Goal: Information Seeking & Learning: Check status

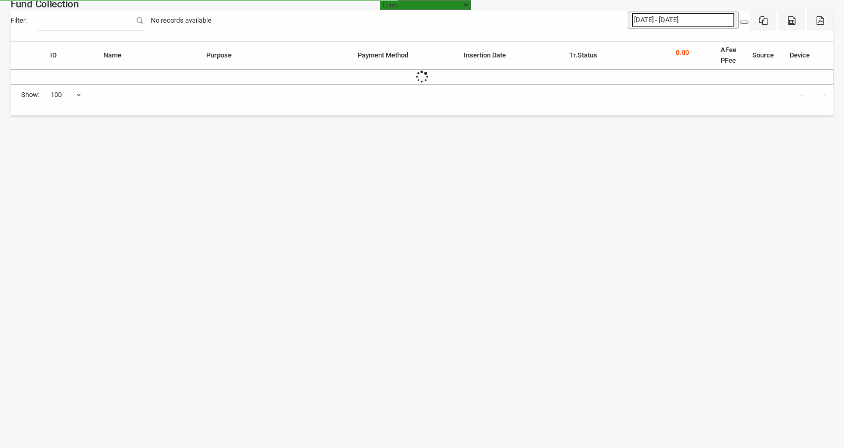
select select "100"
type input "[DATE] - [DATE]"
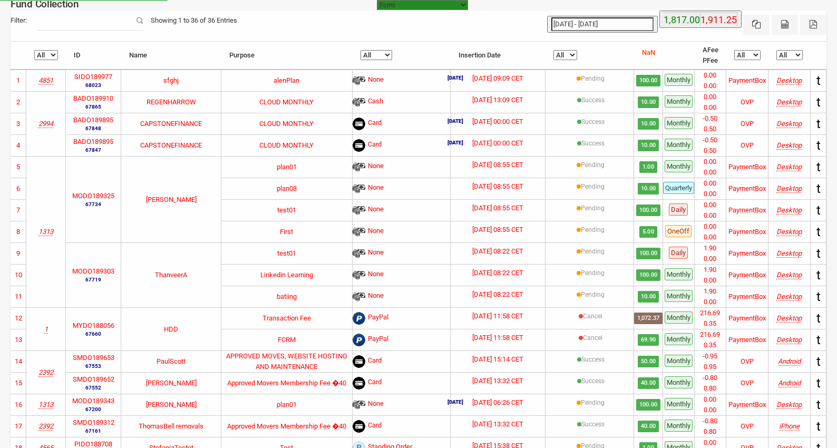
select select "[URL][DOMAIN_NAME]"
select select "100"
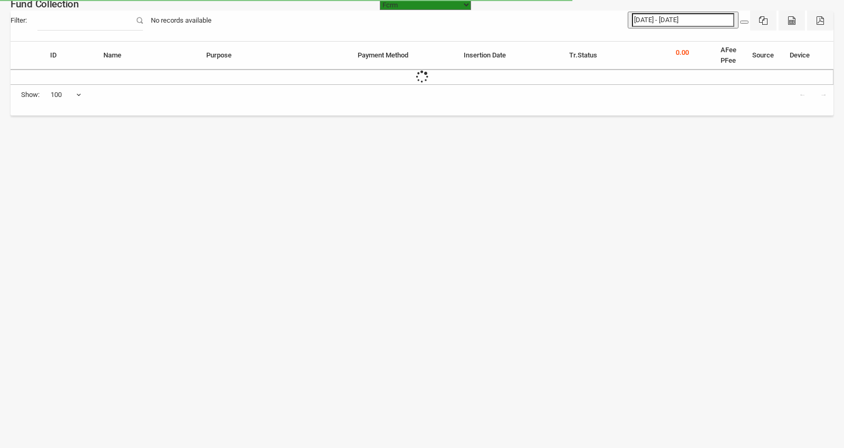
select select "100"
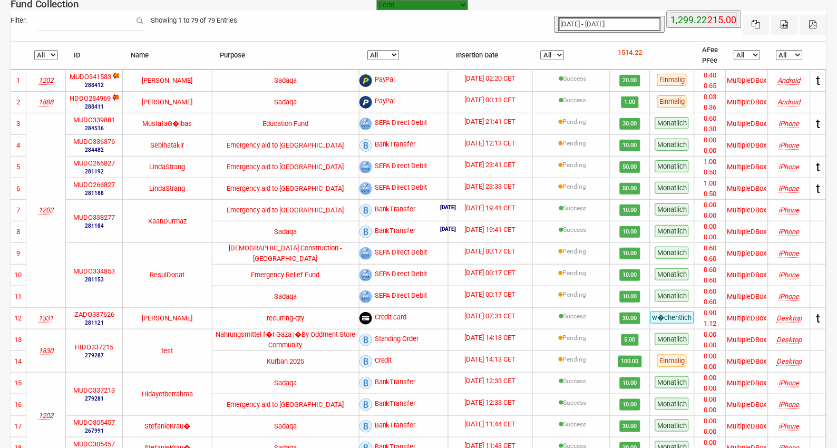
type input "[DATE]"
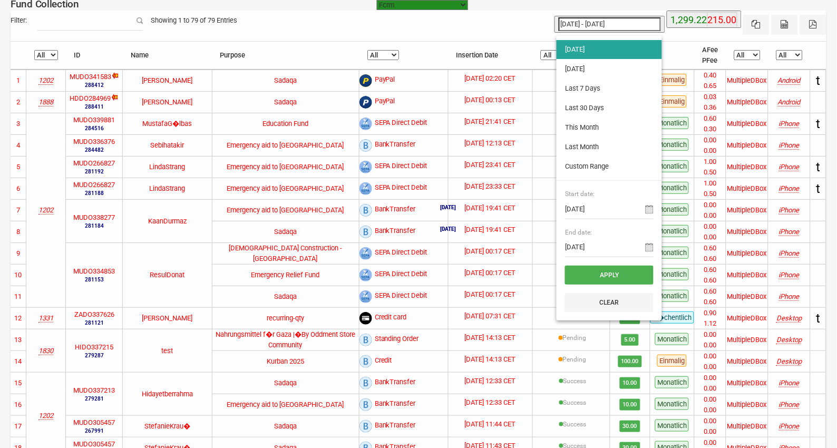
click at [619, 25] on input "[DATE] - [DATE]" at bounding box center [610, 24] width 102 height 14
type input "[DATE]"
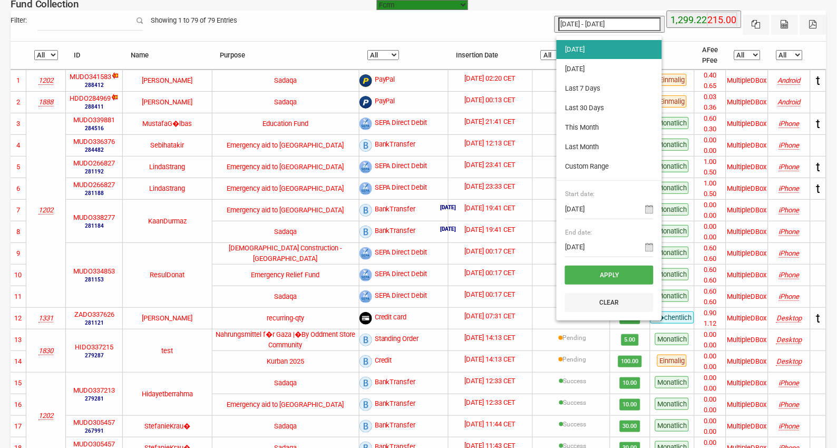
click at [577, 50] on li "[DATE]" at bounding box center [609, 49] width 105 height 19
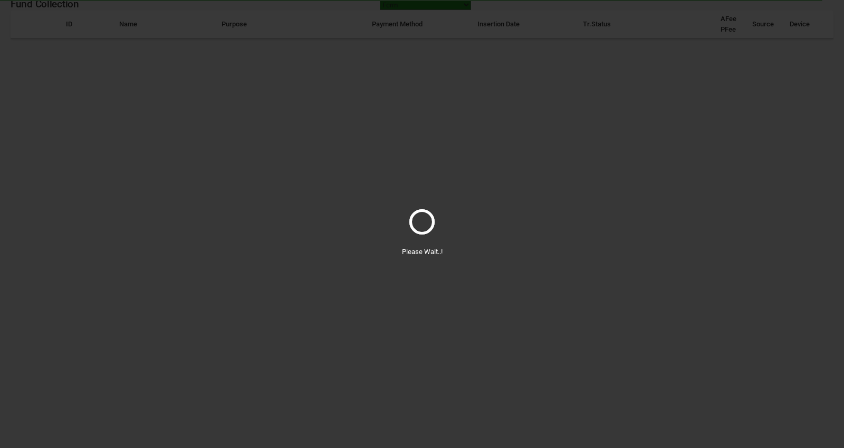
select select "100"
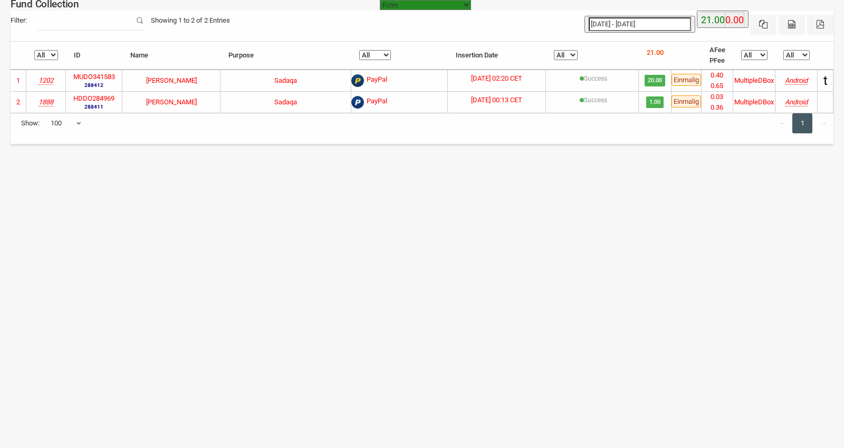
type input "[DATE]"
click at [622, 24] on input "[DATE] - [DATE]" at bounding box center [639, 24] width 102 height 14
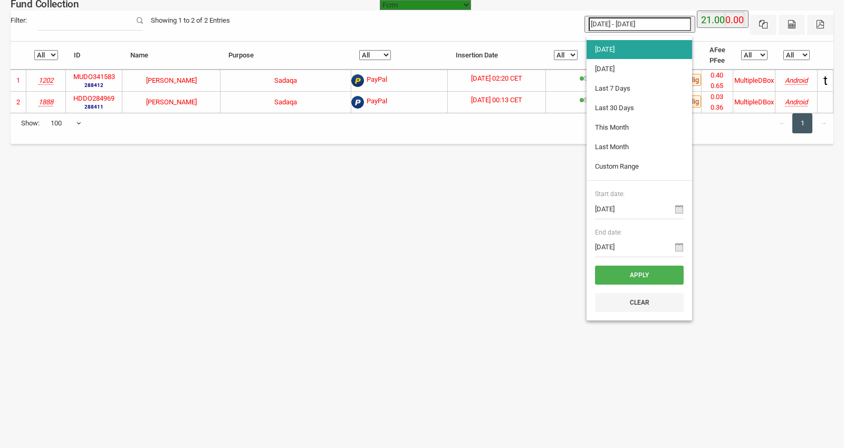
type input "[DATE]"
click at [616, 64] on li "[DATE]" at bounding box center [638, 69] width 105 height 19
type input "[DATE] - [DATE]"
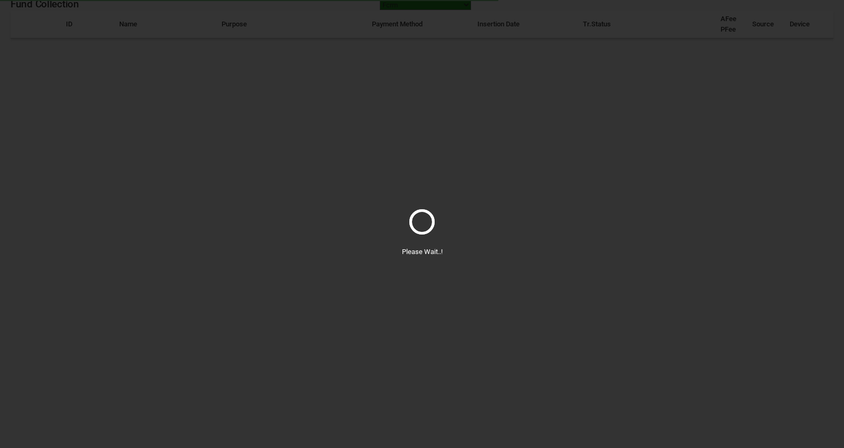
select select "100"
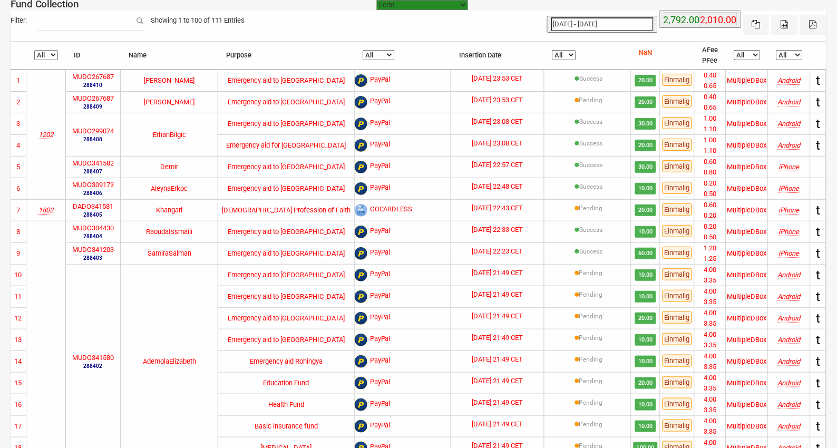
click at [565, 54] on select "All Pending Success" at bounding box center [565, 55] width 24 height 10
click at [104, 207] on label "DADO341581" at bounding box center [93, 206] width 41 height 11
copy label "DADO341581"
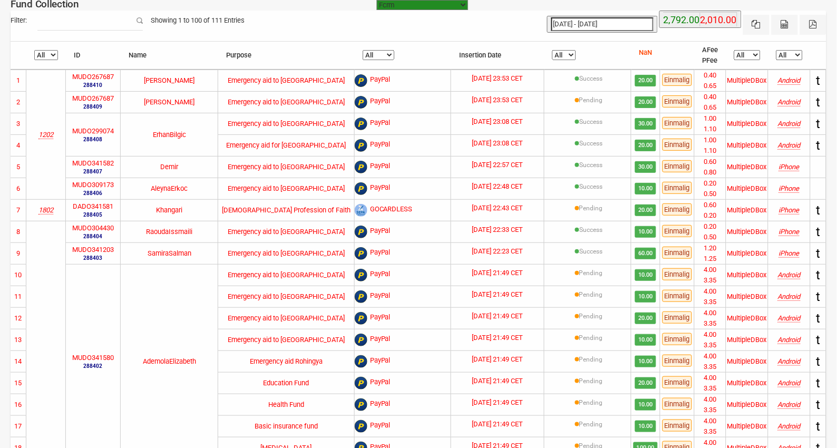
click at [98, 129] on label "MUDO299074" at bounding box center [93, 131] width 42 height 11
copy label "MUDO299074"
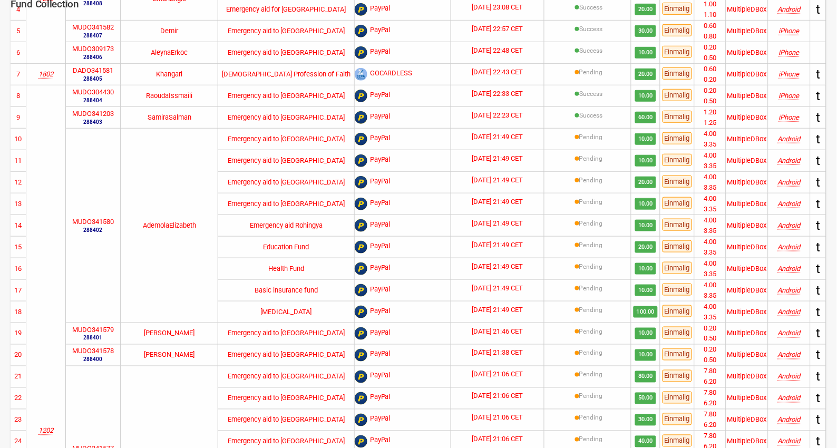
click at [106, 220] on label "MUDO341580" at bounding box center [93, 222] width 42 height 11
copy label "MUDO341580"
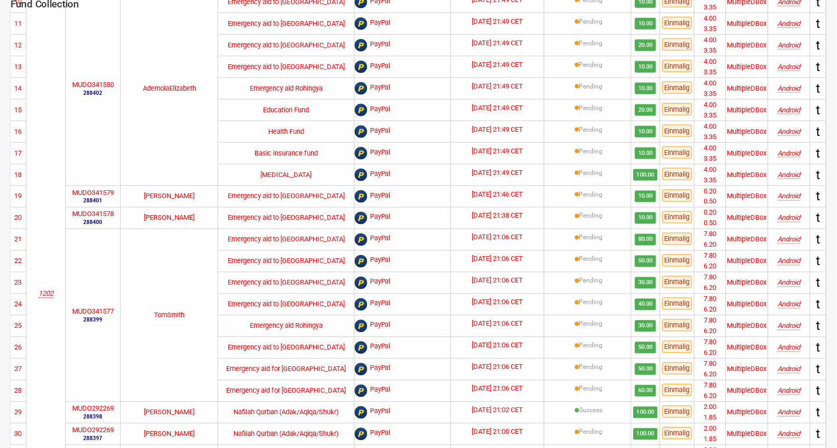
click at [95, 313] on label "MUDO341577" at bounding box center [93, 312] width 42 height 11
copy label "MUDO341577"
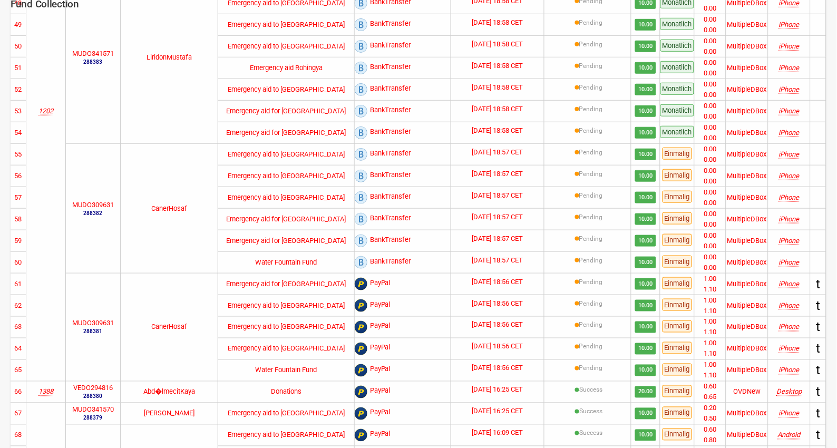
scroll to position [1230, 0]
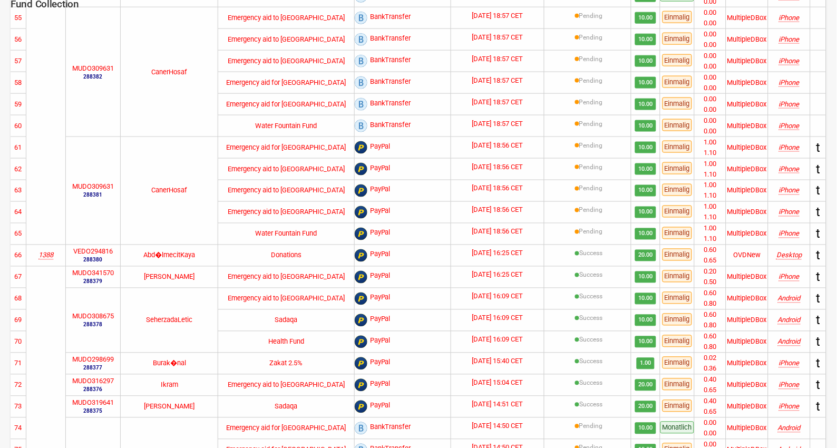
click at [107, 186] on label "MUDO309631" at bounding box center [93, 187] width 42 height 11
copy label "MUDO309631"
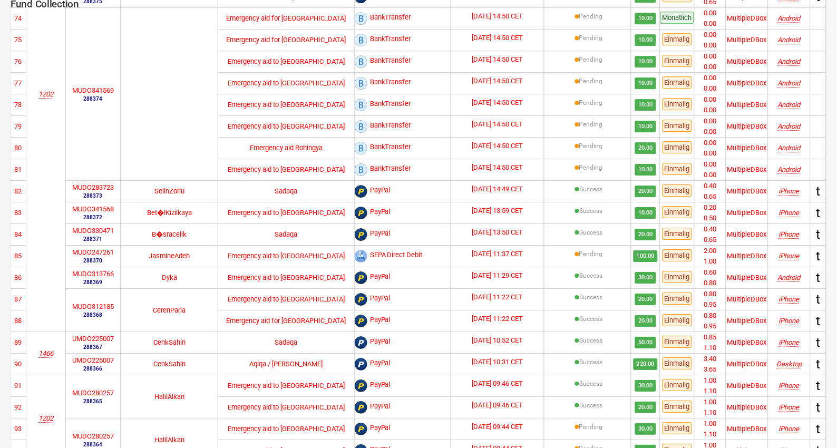
scroll to position [1841, 0]
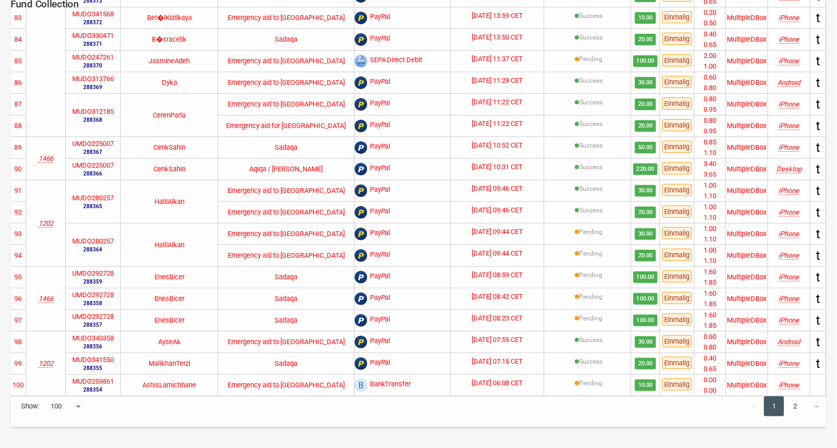
click at [794, 405] on link "2" at bounding box center [796, 407] width 20 height 20
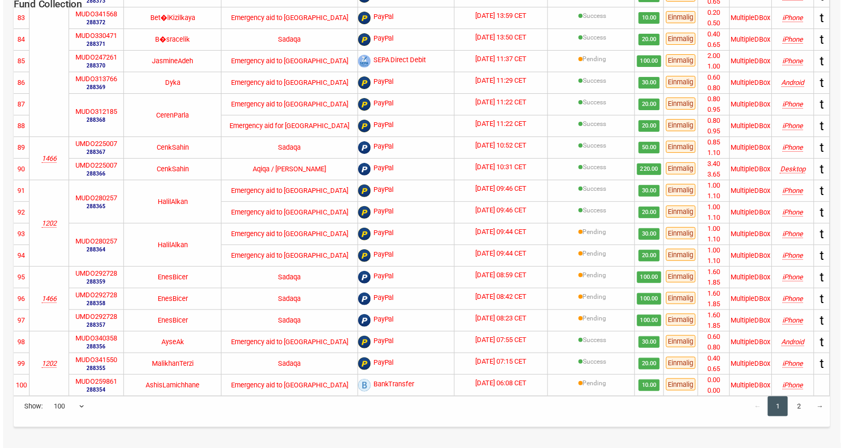
scroll to position [0, 0]
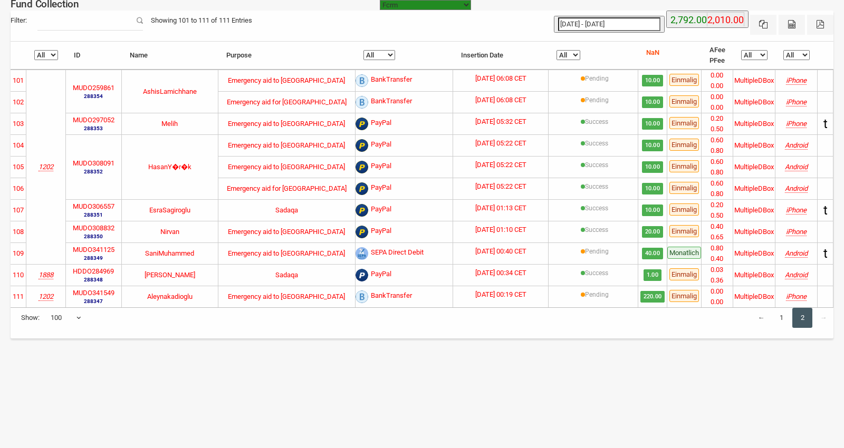
click at [96, 160] on label "MUDO308091" at bounding box center [94, 163] width 42 height 11
copy label "MUDO308091"
type input "[DATE]"
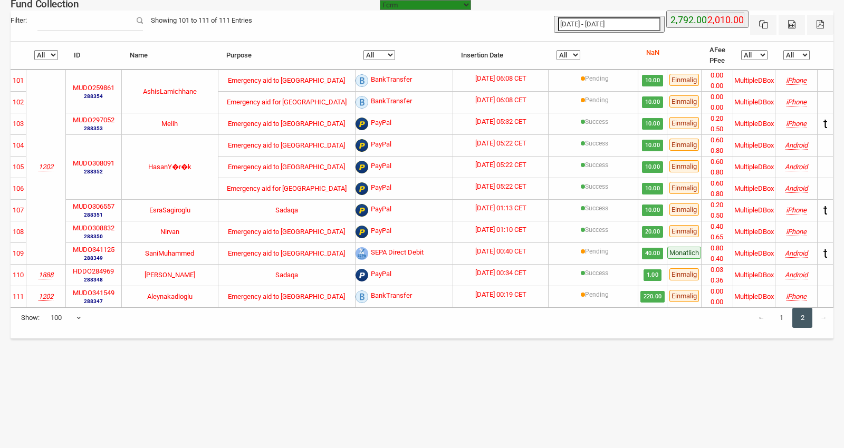
click at [625, 20] on input "[DATE] - [DATE]" at bounding box center [609, 24] width 102 height 14
type input "[DATE]"
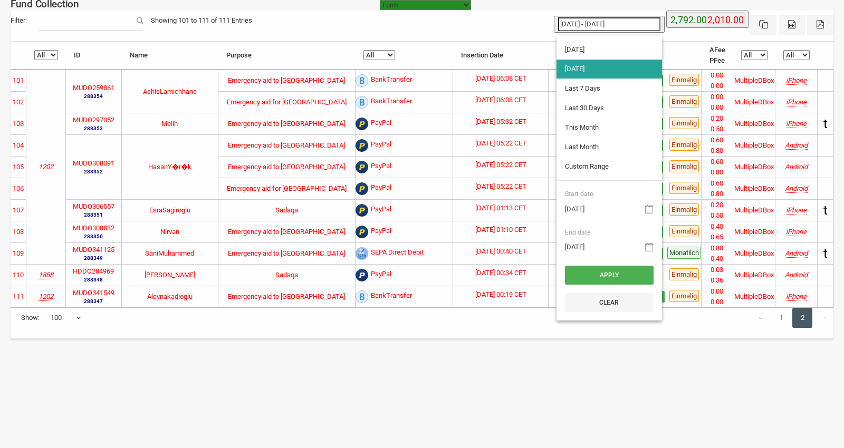
type input "[DATE]"
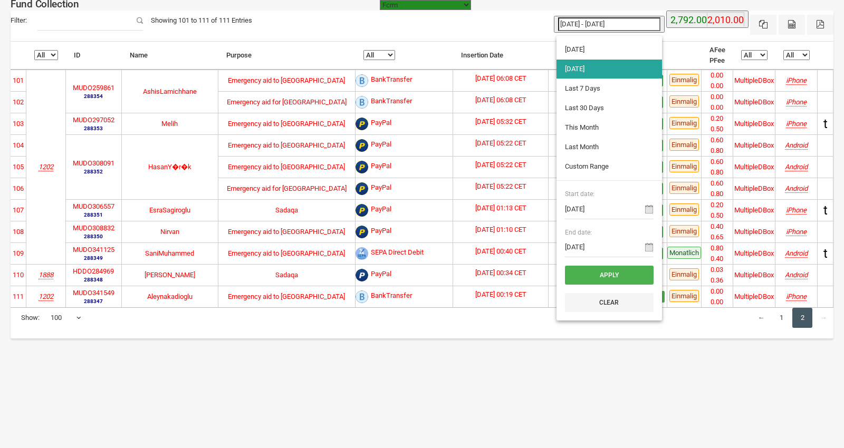
type input "[DATE]"
click at [571, 49] on li "[DATE]" at bounding box center [608, 49] width 105 height 19
type input "[DATE] - [DATE]"
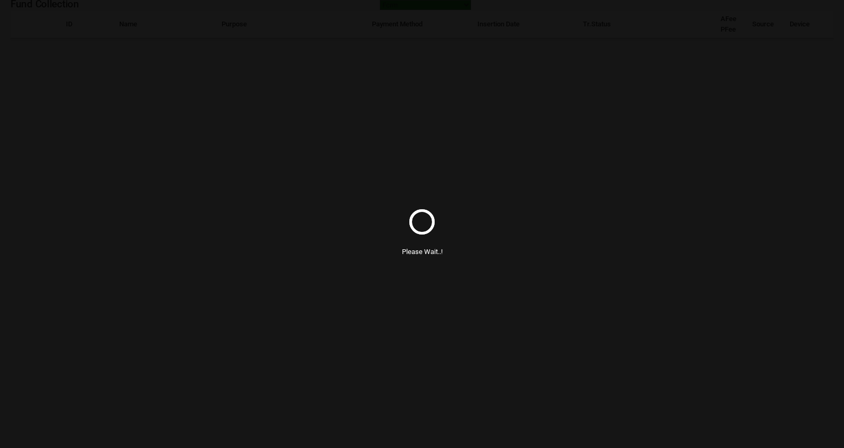
select select "100"
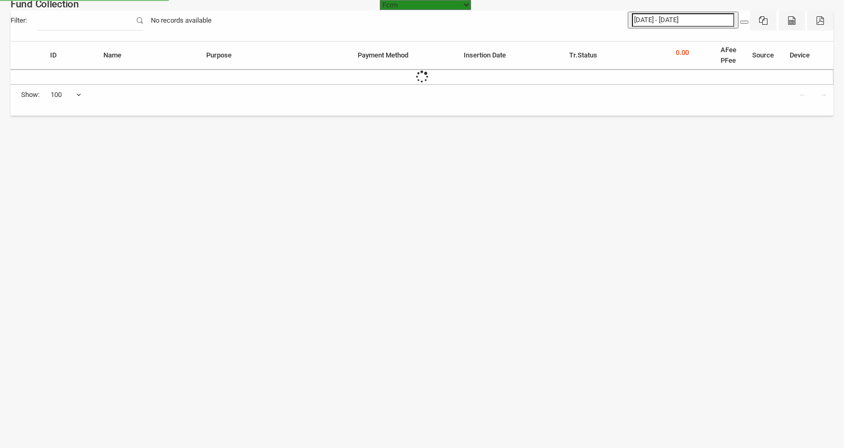
select select "[URL][DOMAIN_NAME]"
select select "100"
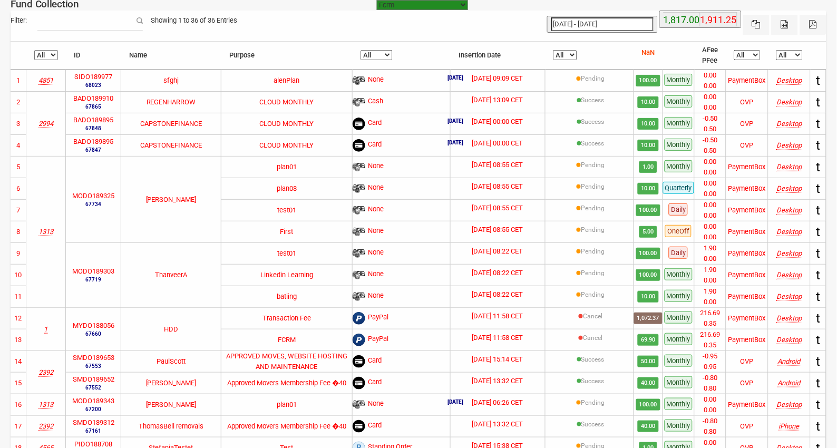
type input "[DATE]"
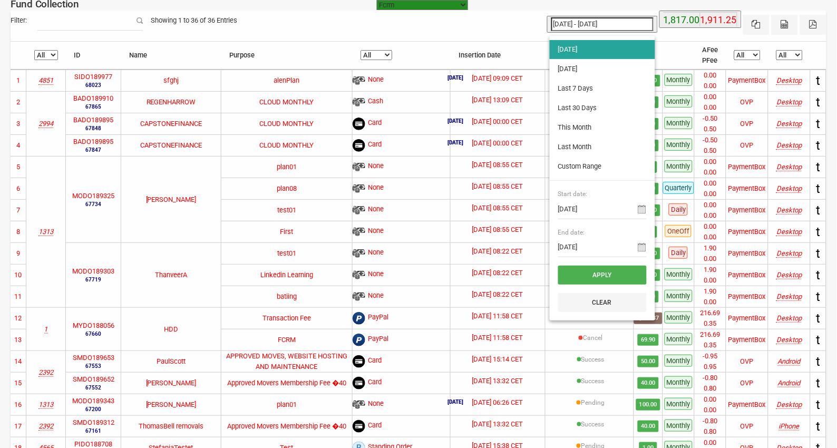
click at [605, 24] on input "[DATE] - [DATE]" at bounding box center [603, 24] width 102 height 14
type input "[DATE]"
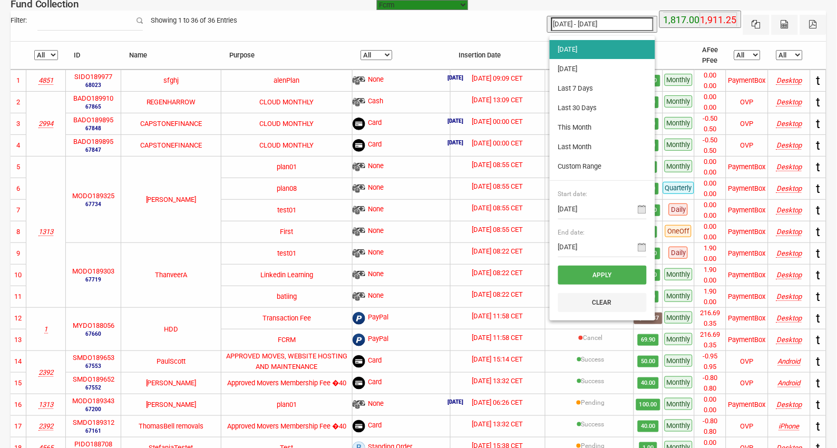
click at [589, 48] on li "[DATE]" at bounding box center [602, 49] width 105 height 19
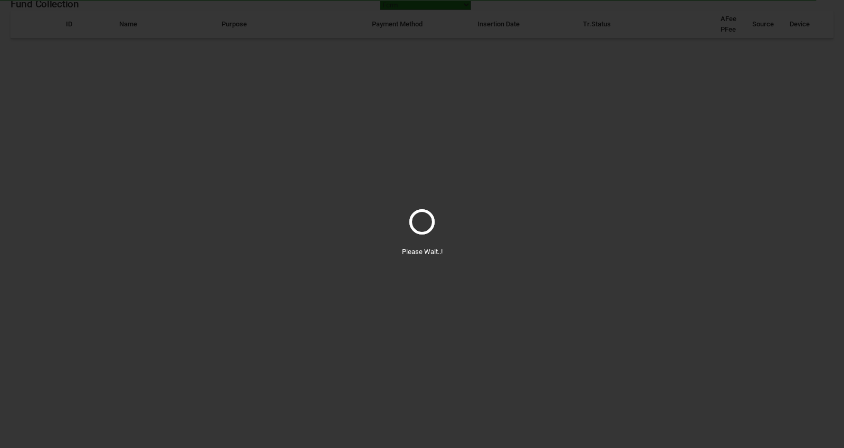
select select "100"
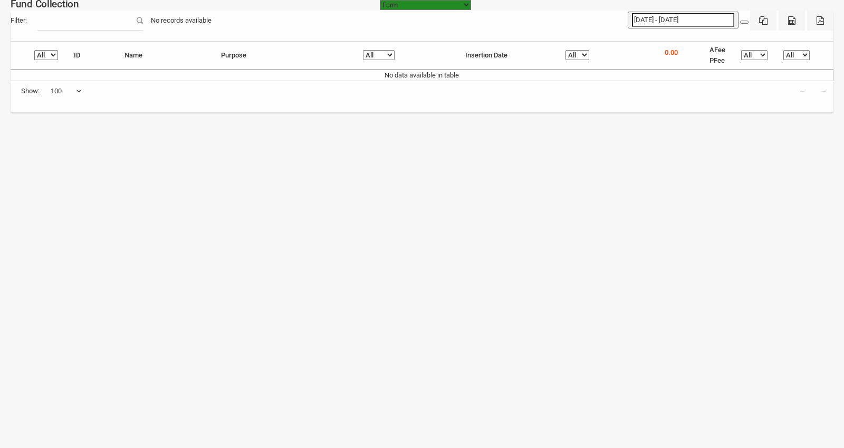
type input "[DATE]"
click at [684, 19] on input "[DATE] - [DATE]" at bounding box center [683, 20] width 102 height 14
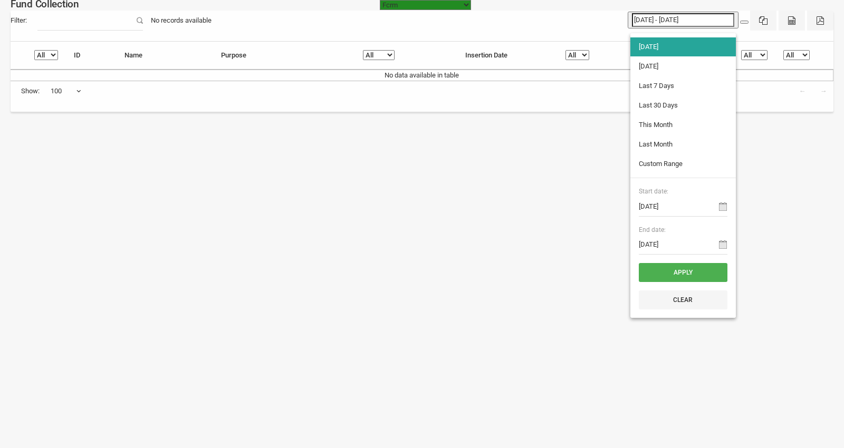
type input "[DATE]"
click at [653, 66] on li "[DATE]" at bounding box center [682, 66] width 105 height 19
type input "[DATE] - [DATE]"
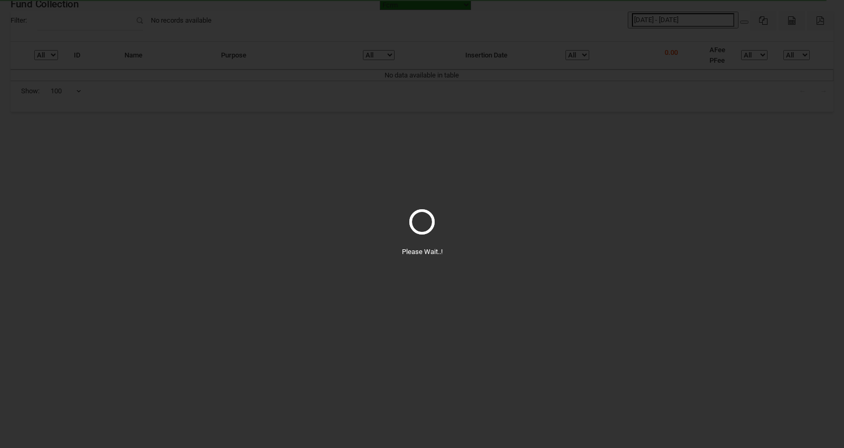
select select "100"
